Goal: Navigation & Orientation: Find specific page/section

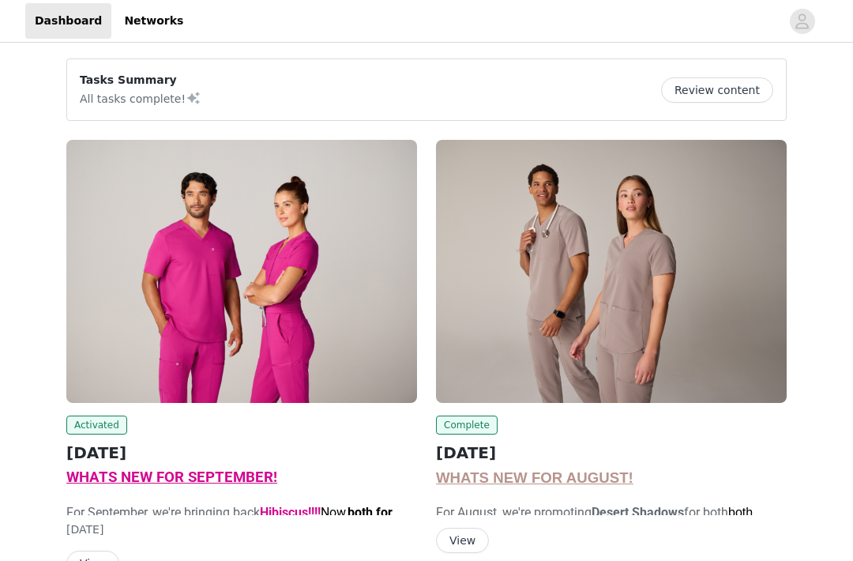
click at [681, 347] on img at bounding box center [611, 271] width 351 height 263
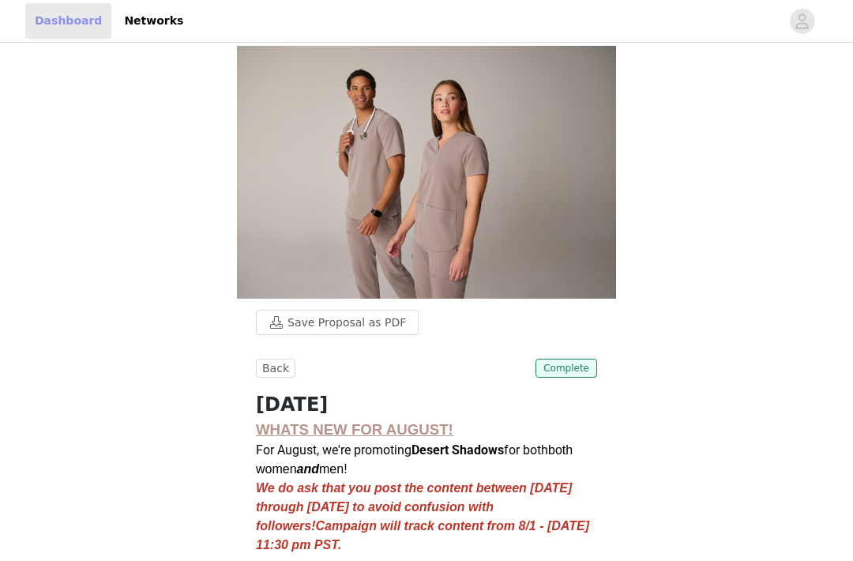
click at [96, 12] on link "Dashboard" at bounding box center [68, 21] width 86 height 36
click at [87, 15] on link "Dashboard" at bounding box center [68, 21] width 86 height 36
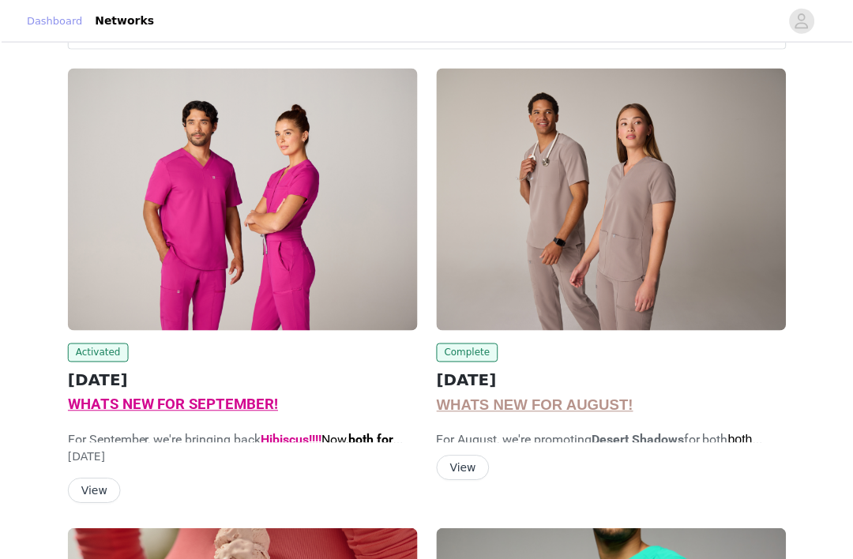
scroll to position [23, 0]
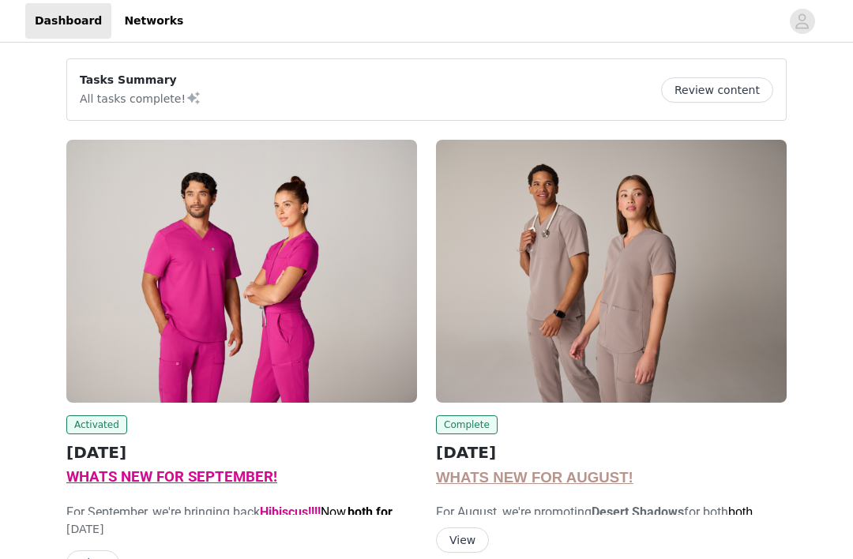
scroll to position [23, 0]
